Goal: Task Accomplishment & Management: Complete application form

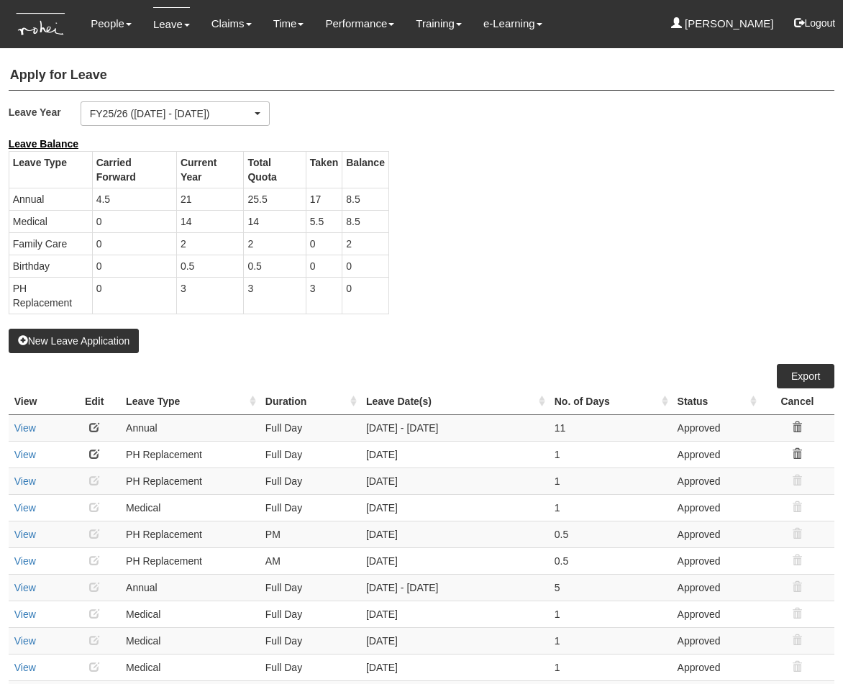
select select "50"
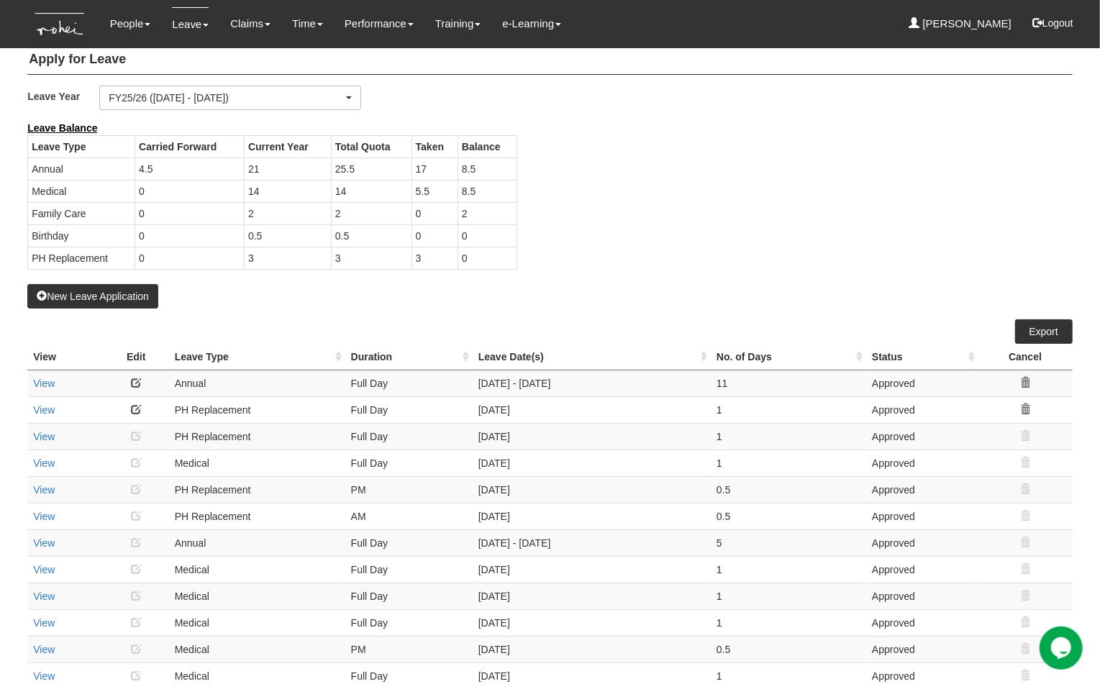
scroll to position [9, 0]
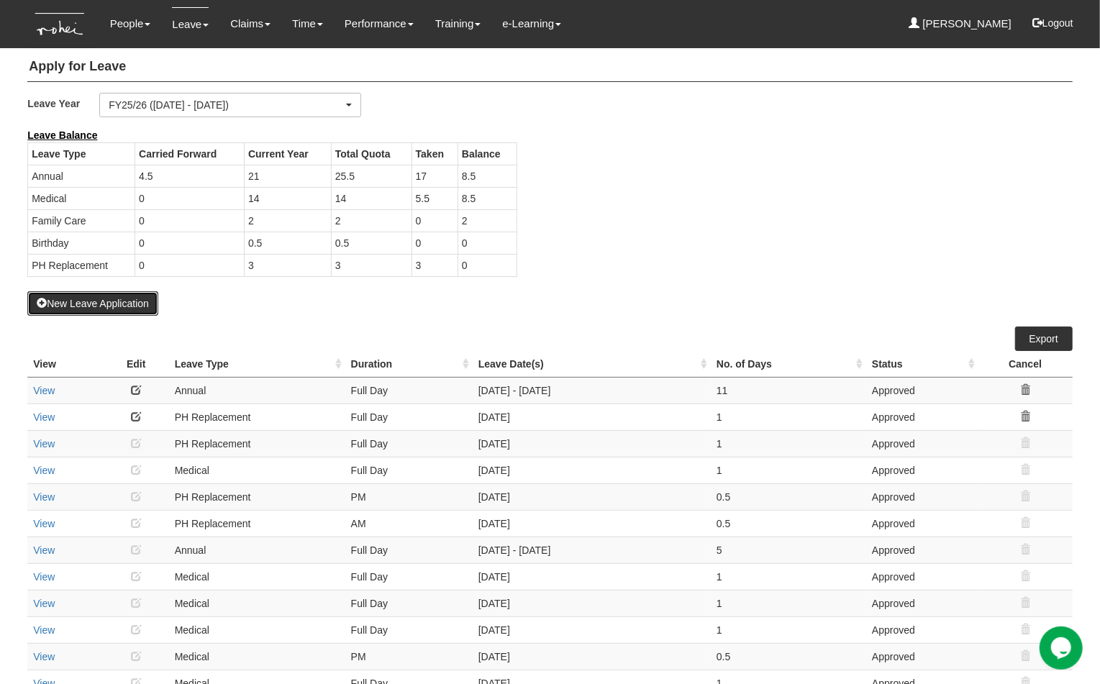
click at [107, 302] on button "New Leave Application" at bounding box center [92, 303] width 131 height 24
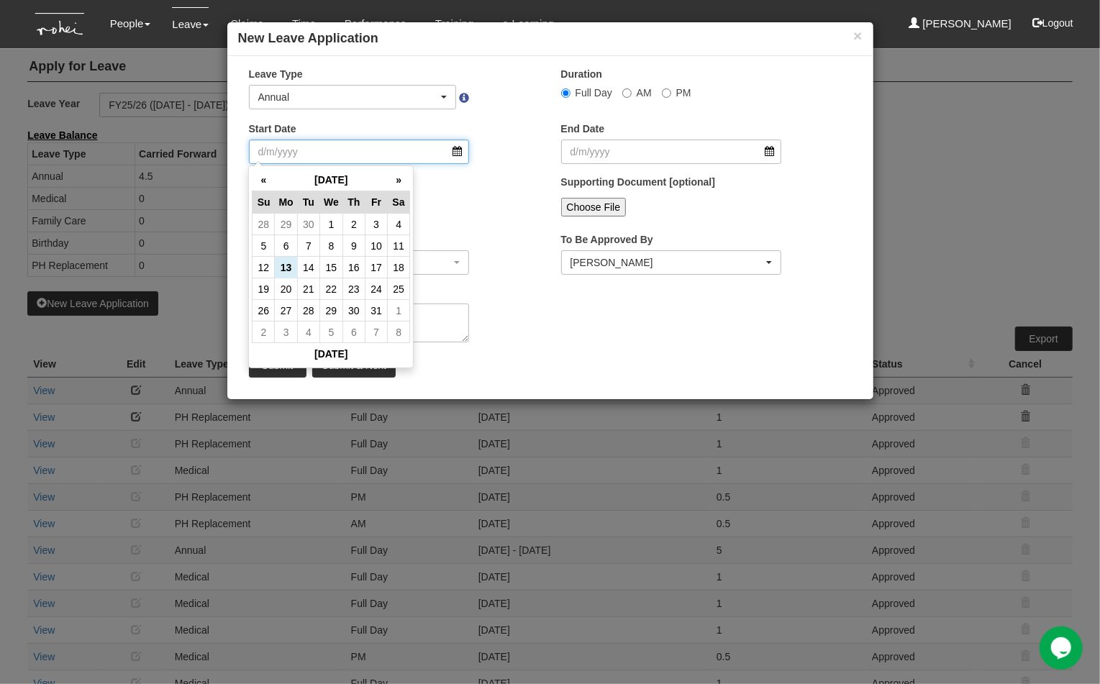
click at [458, 148] on input "Start Date" at bounding box center [359, 152] width 221 height 24
click at [397, 176] on th "»" at bounding box center [399, 180] width 22 height 22
click at [379, 221] on td "2" at bounding box center [377, 225] width 22 height 22
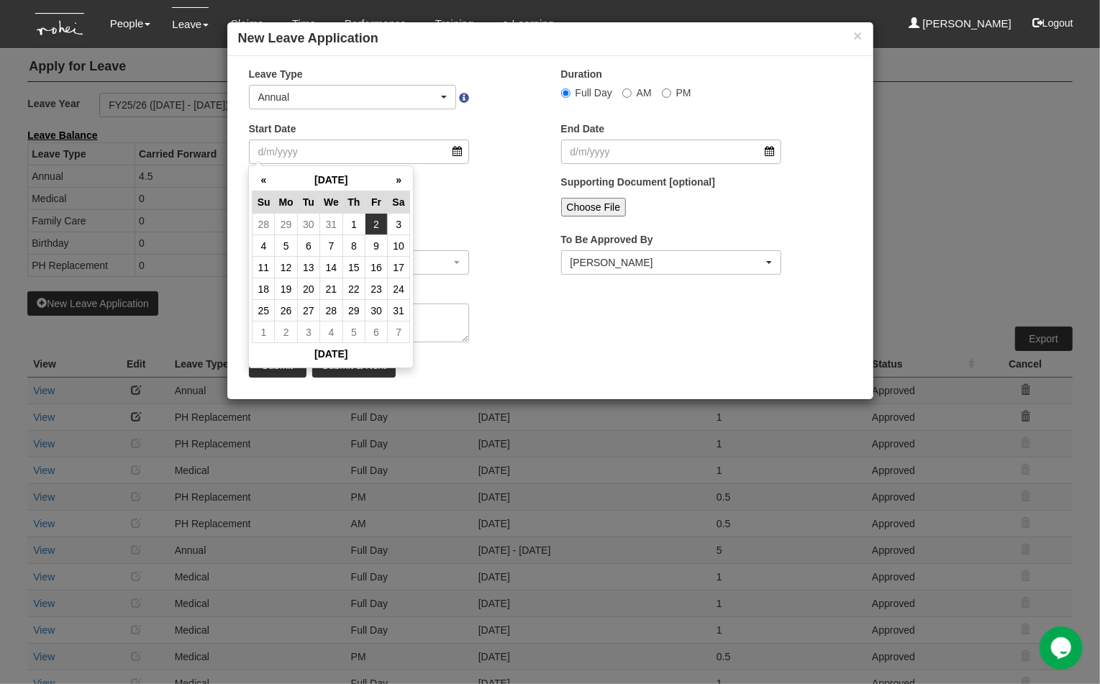
type input "[DATE]"
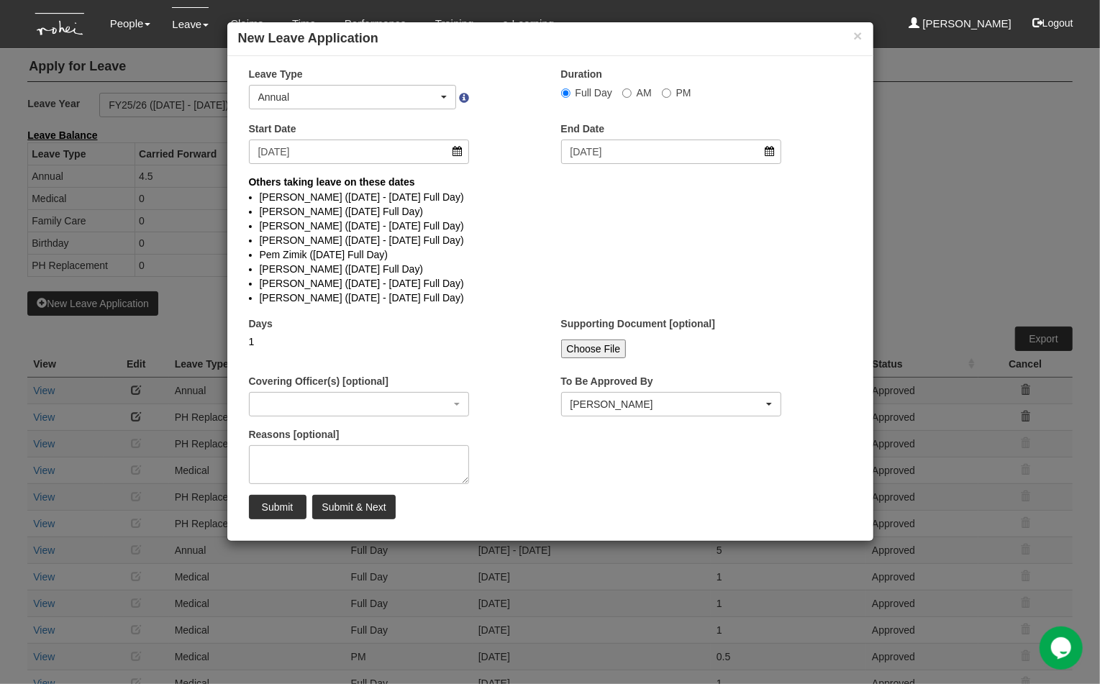
select select
click at [666, 92] on input "PM" at bounding box center [666, 93] width 9 height 9
radio input "true"
click at [279, 510] on input "Submit" at bounding box center [278, 507] width 58 height 24
radio input "true"
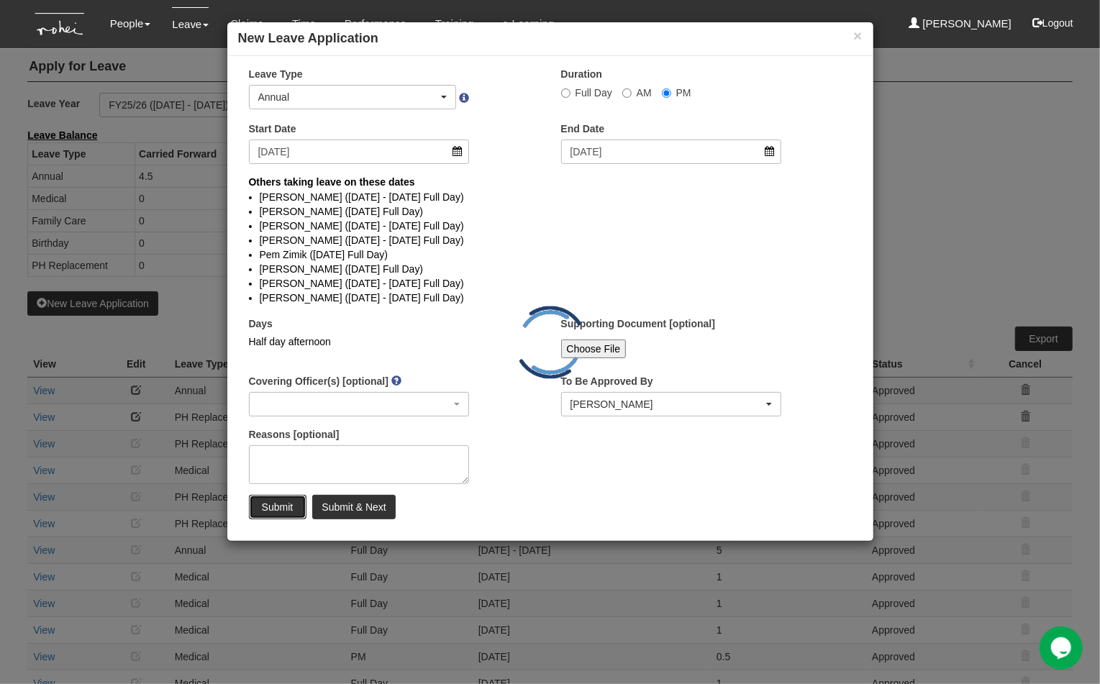
select select
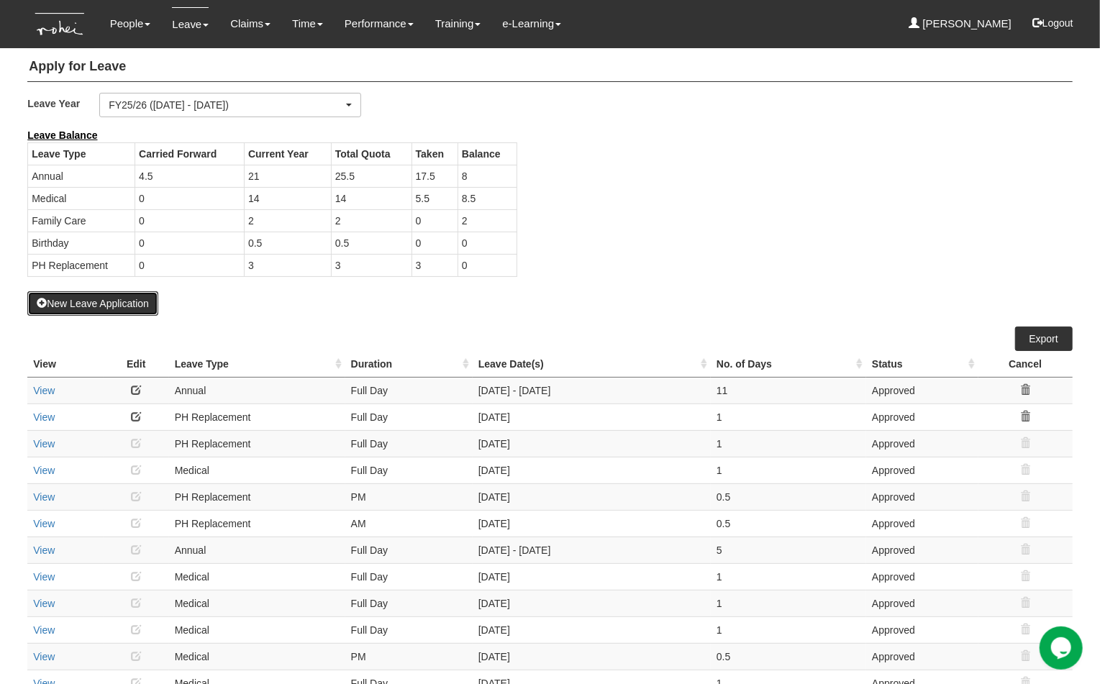
select select "50"
click at [679, 218] on div "Leave Balance Leave Type Carried Forward Current Year Total Quota Taken Balance…" at bounding box center [540, 209] width 1046 height 163
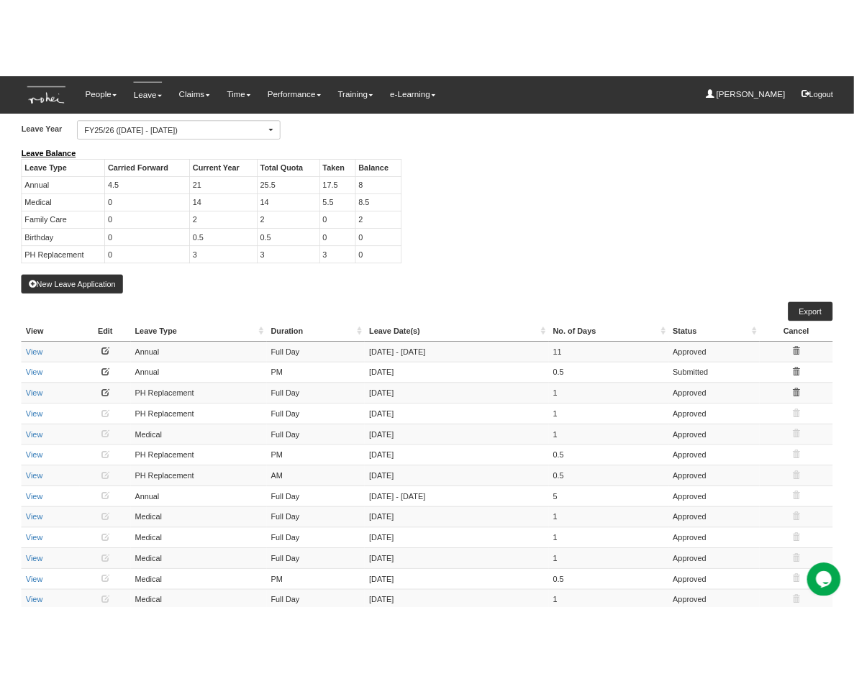
scroll to position [0, 0]
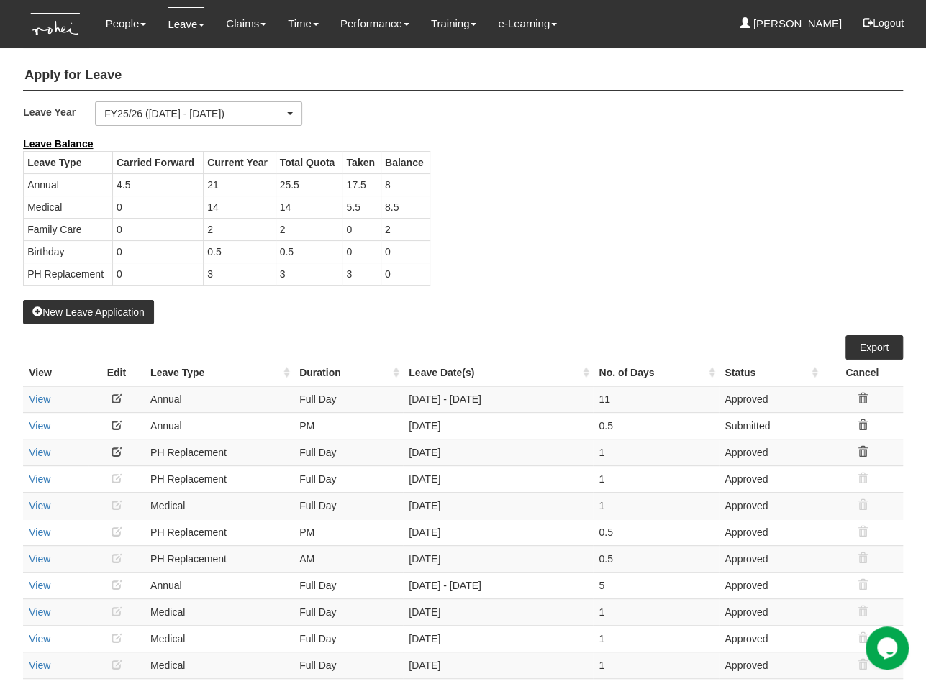
click at [592, 280] on div "Leave Balance Leave Type Carried Forward Current Year Total Quota Taken Balance…" at bounding box center [452, 218] width 880 height 163
click at [843, 173] on div "New Leave Application" at bounding box center [463, 231] width 880 height 188
